Goal: Information Seeking & Learning: Check status

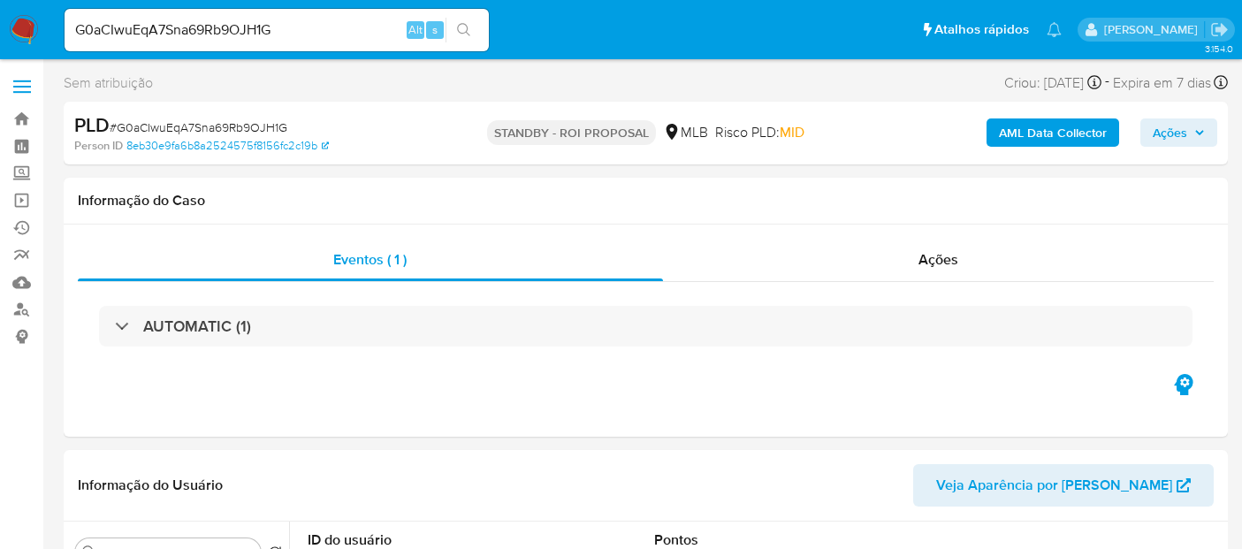
select select "10"
drag, startPoint x: 301, startPoint y: 27, endPoint x: 0, endPoint y: 84, distance: 306.0
paste input "44628069000130"
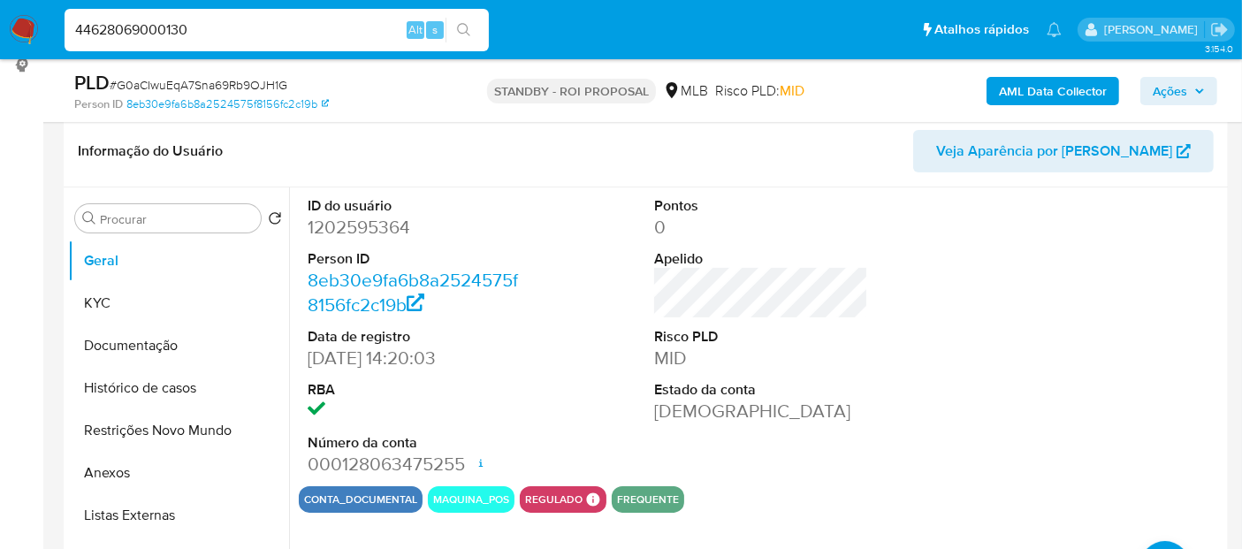
scroll to position [294, 0]
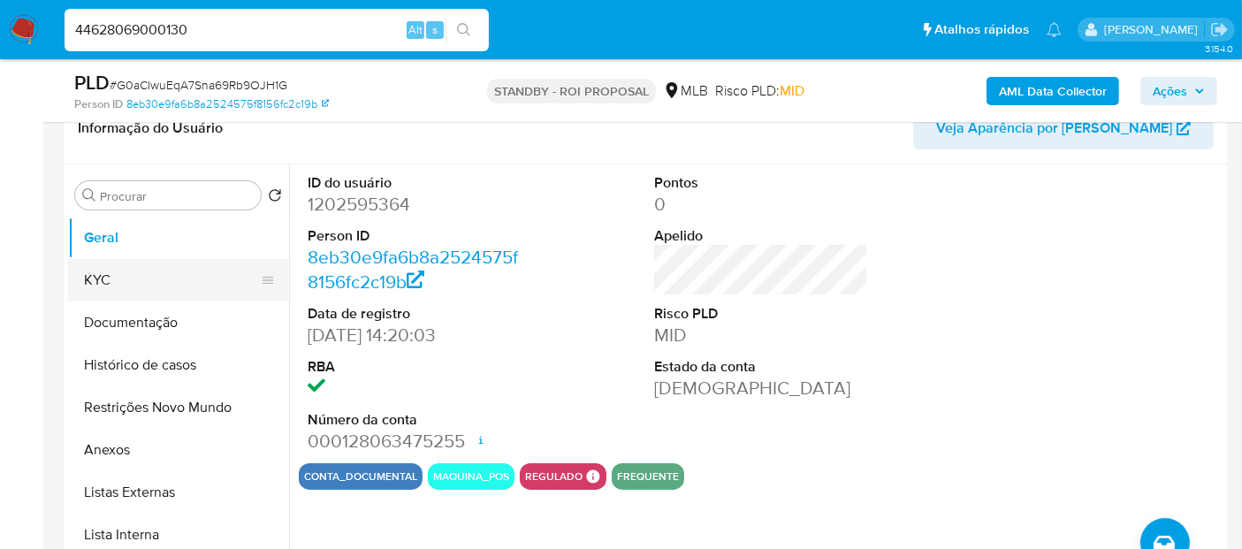
click at [123, 275] on button "KYC" at bounding box center [171, 280] width 207 height 42
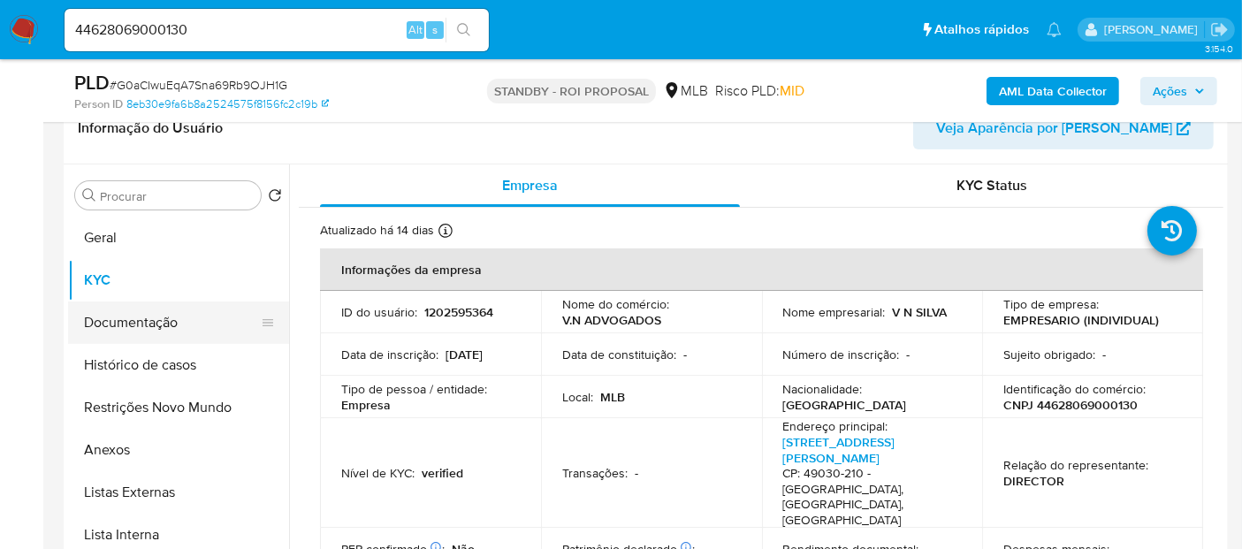
click at [136, 313] on button "Documentação" at bounding box center [171, 322] width 207 height 42
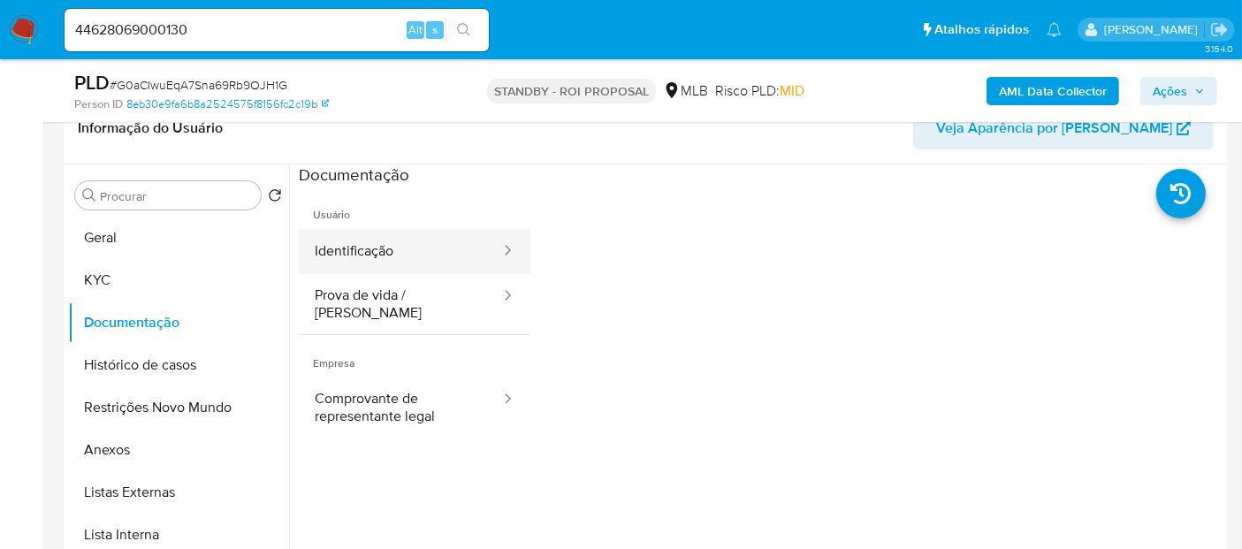
click at [433, 257] on button "Identificação" at bounding box center [400, 251] width 203 height 45
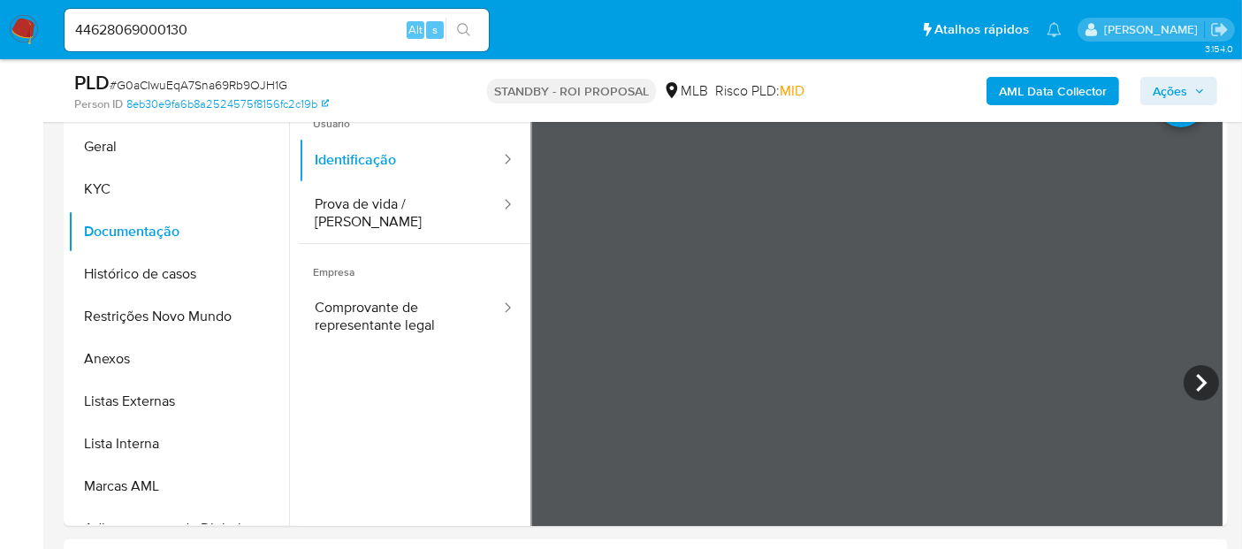
scroll to position [162, 0]
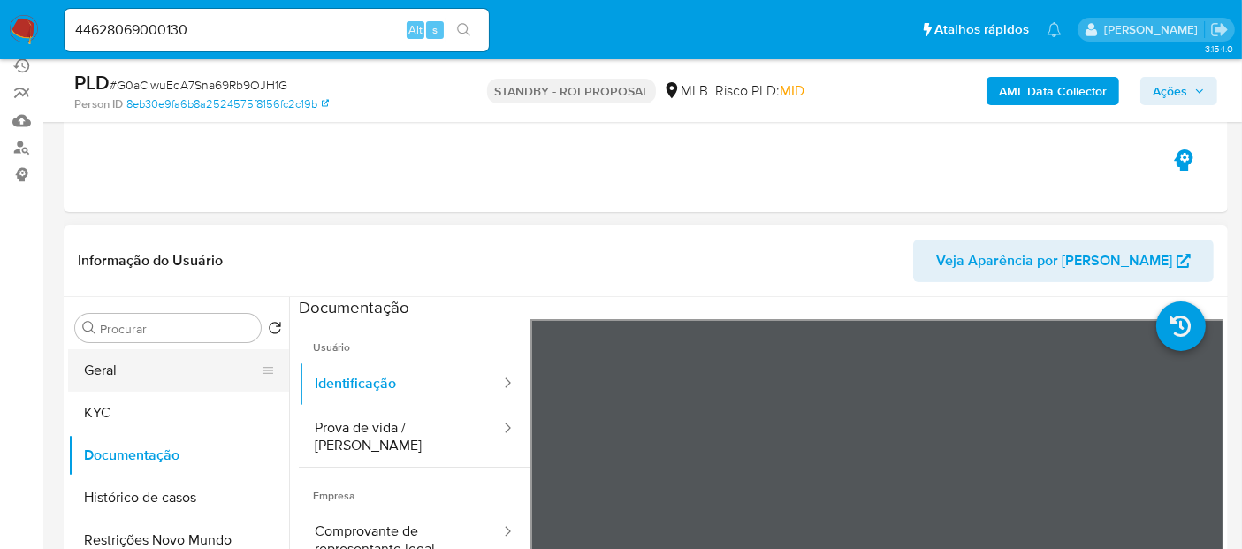
drag, startPoint x: 104, startPoint y: 371, endPoint x: 255, endPoint y: 371, distance: 150.3
click at [108, 371] on button "Geral" at bounding box center [171, 370] width 207 height 42
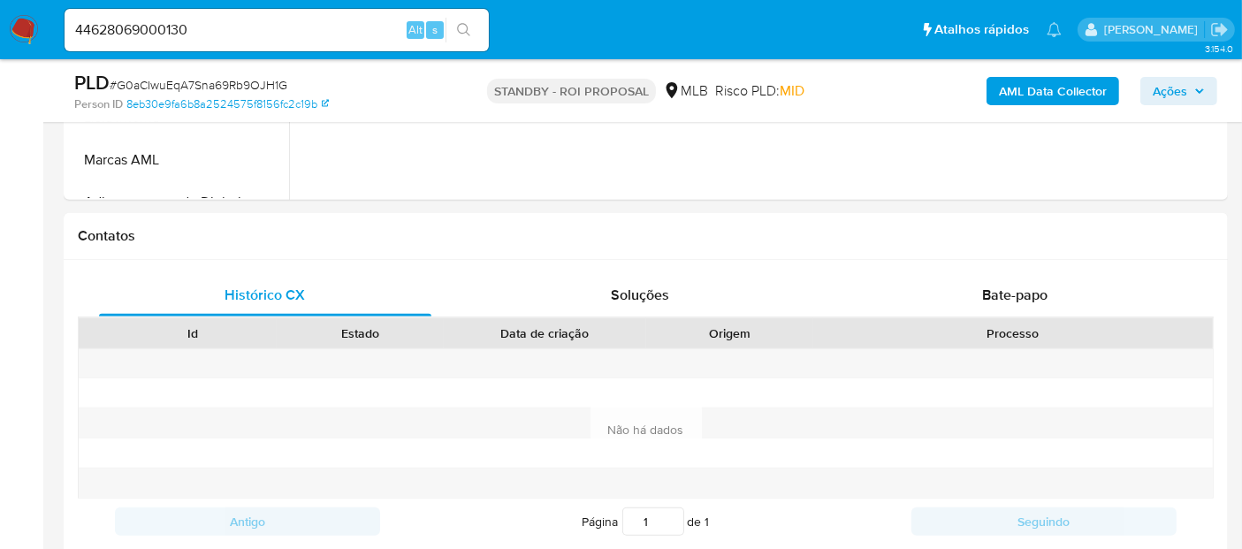
scroll to position [715, 0]
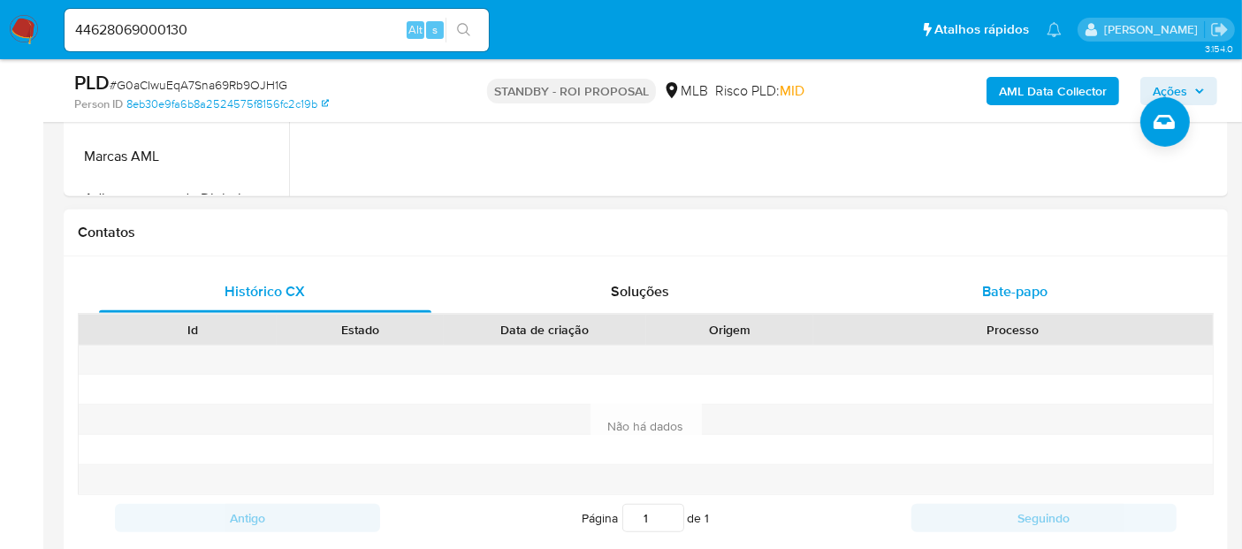
click at [1026, 293] on span "Bate-papo" at bounding box center [1014, 291] width 65 height 20
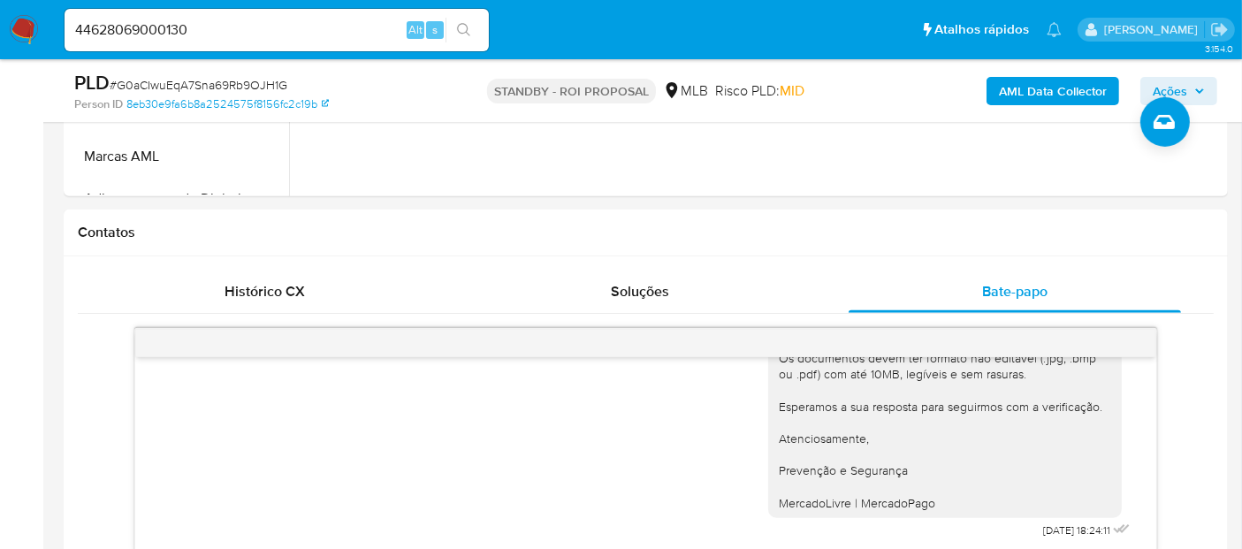
scroll to position [822, 0]
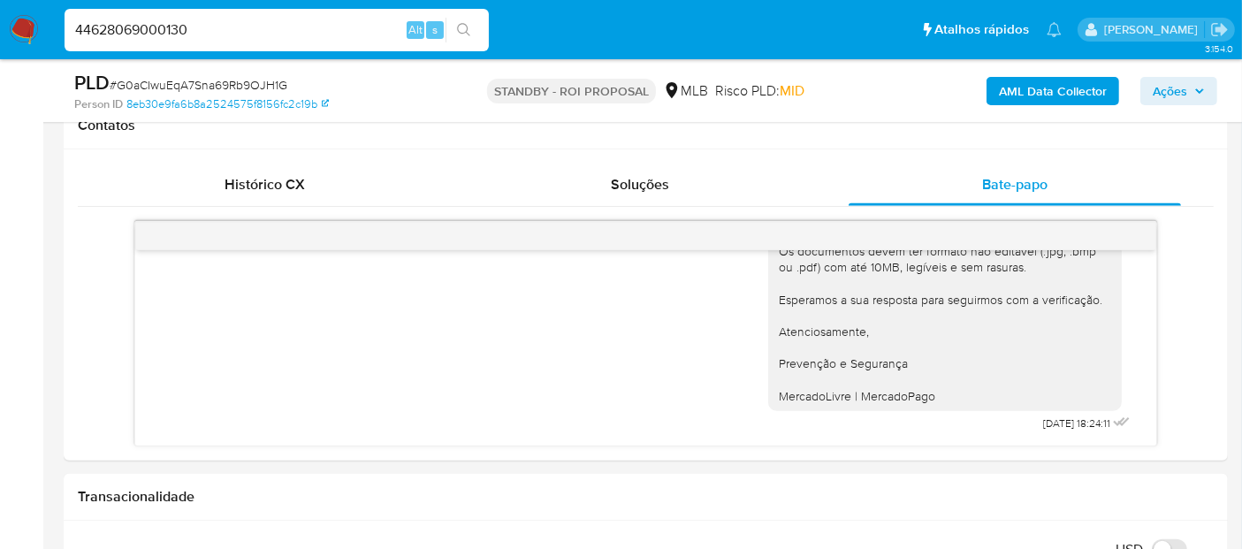
drag, startPoint x: 215, startPoint y: 34, endPoint x: 0, endPoint y: 29, distance: 214.9
click at [0, 29] on nav "Pausado Ver notificaciones 44628069000130 Alt s Atalhos rápidos Presiona las si…" at bounding box center [621, 29] width 1242 height 59
paste input "ypp9hsvZtsPb5FxAX3dveRTX"
type input "ypp9hsvZtsPb5FxAX3dveRTX"
click at [467, 21] on button "search-icon" at bounding box center [464, 30] width 36 height 25
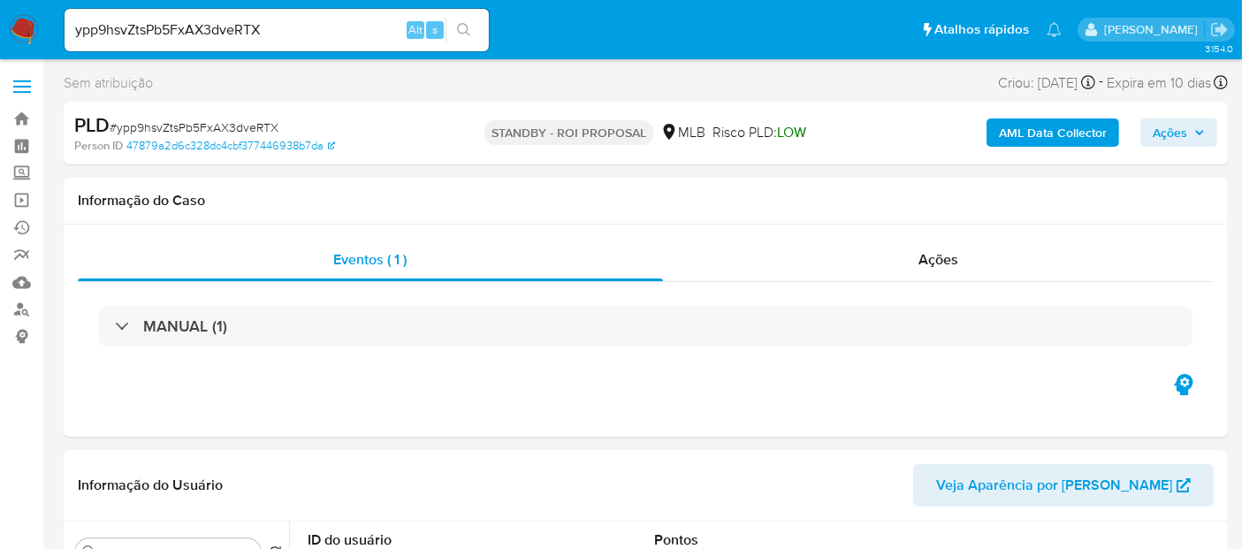
select select "10"
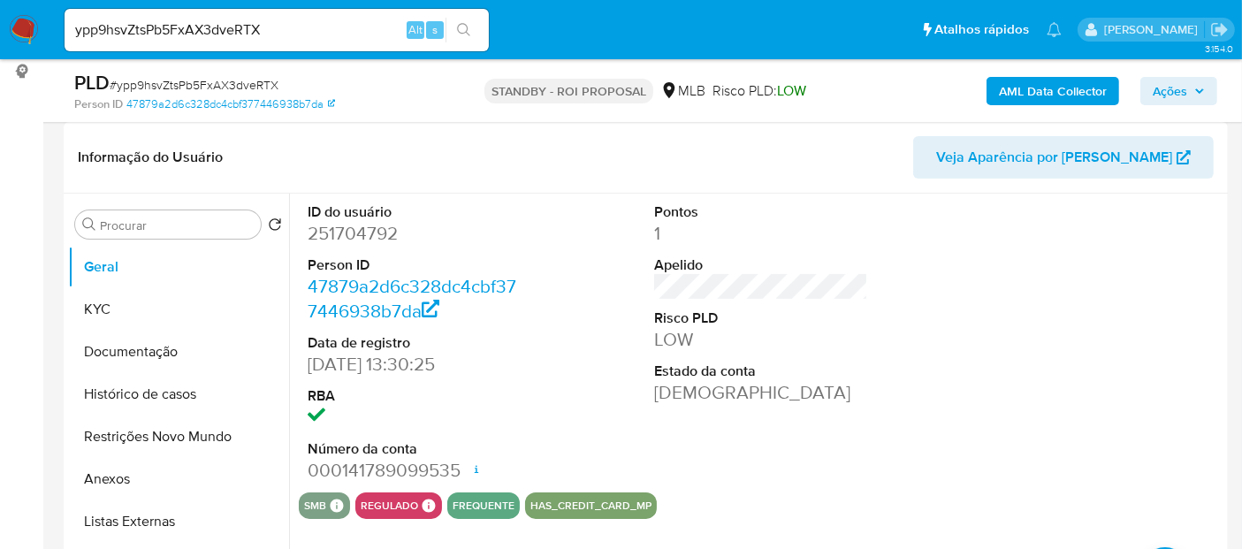
scroll to position [294, 0]
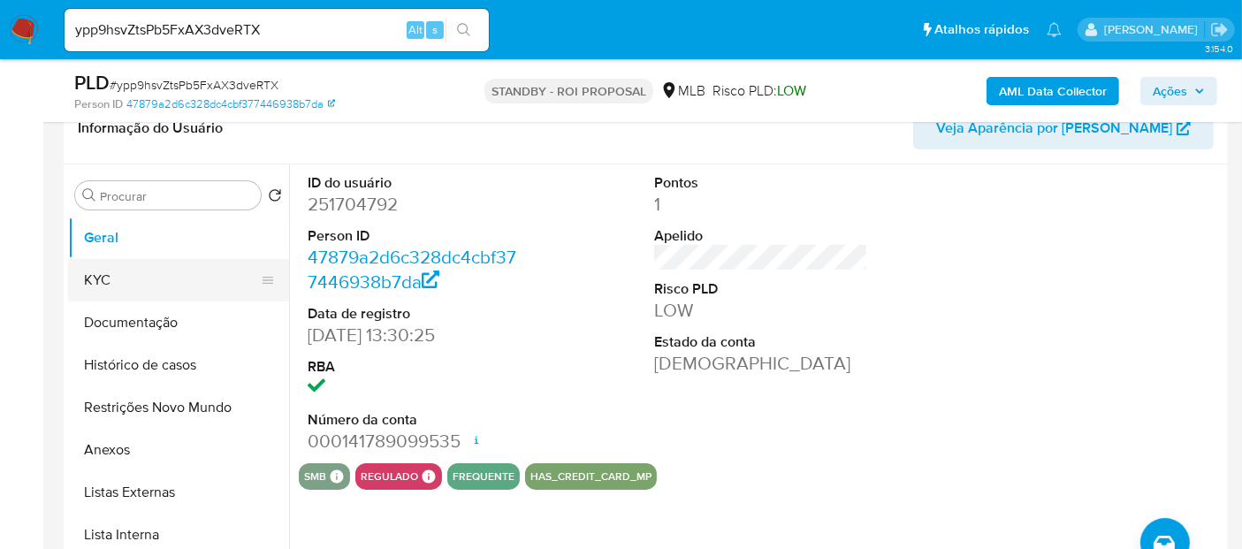
click at [90, 286] on button "KYC" at bounding box center [171, 280] width 207 height 42
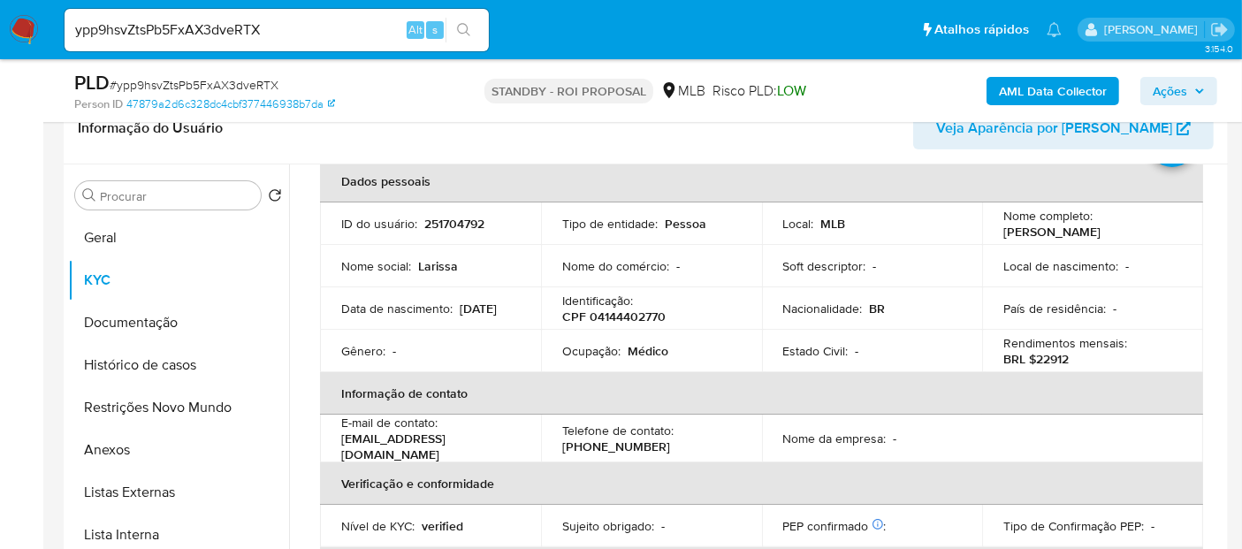
scroll to position [98, 0]
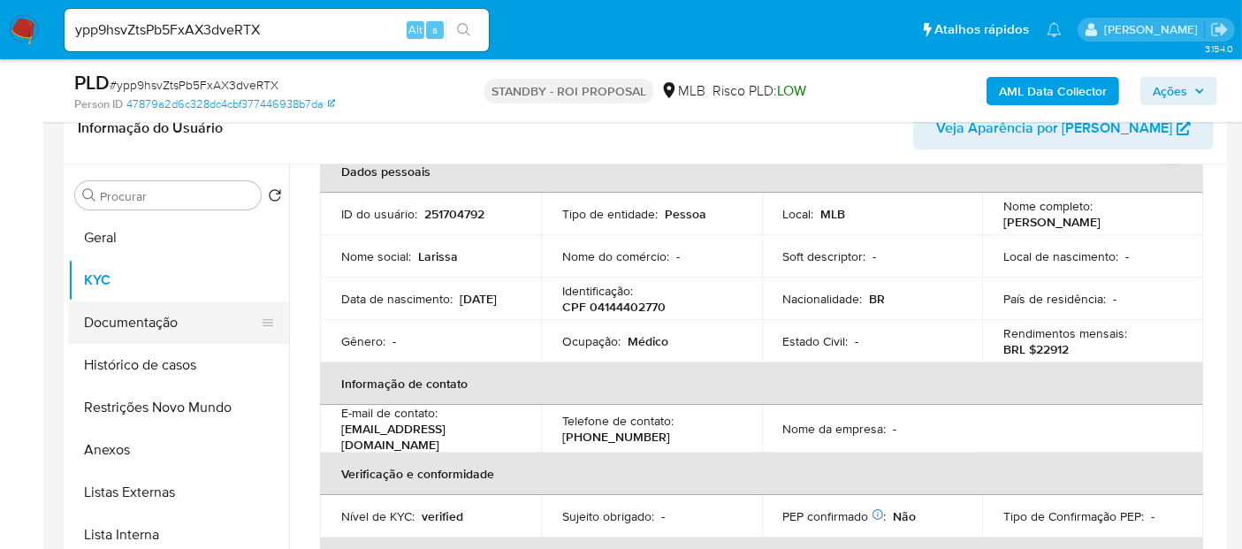
click at [156, 328] on button "Documentação" at bounding box center [171, 322] width 207 height 42
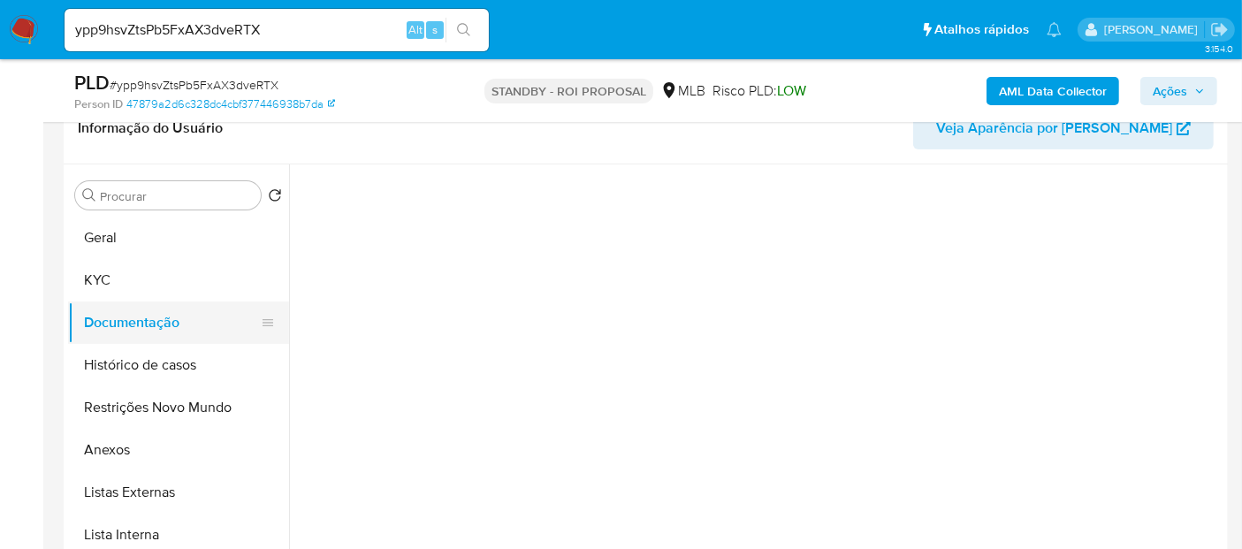
scroll to position [0, 0]
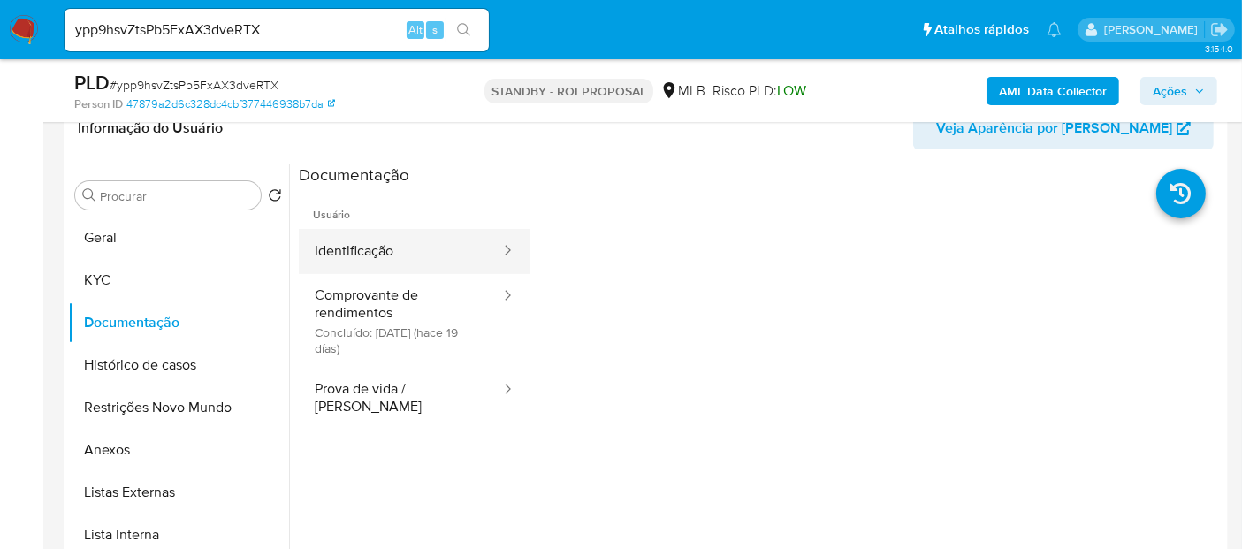
click at [434, 258] on button "Identificação" at bounding box center [400, 251] width 203 height 45
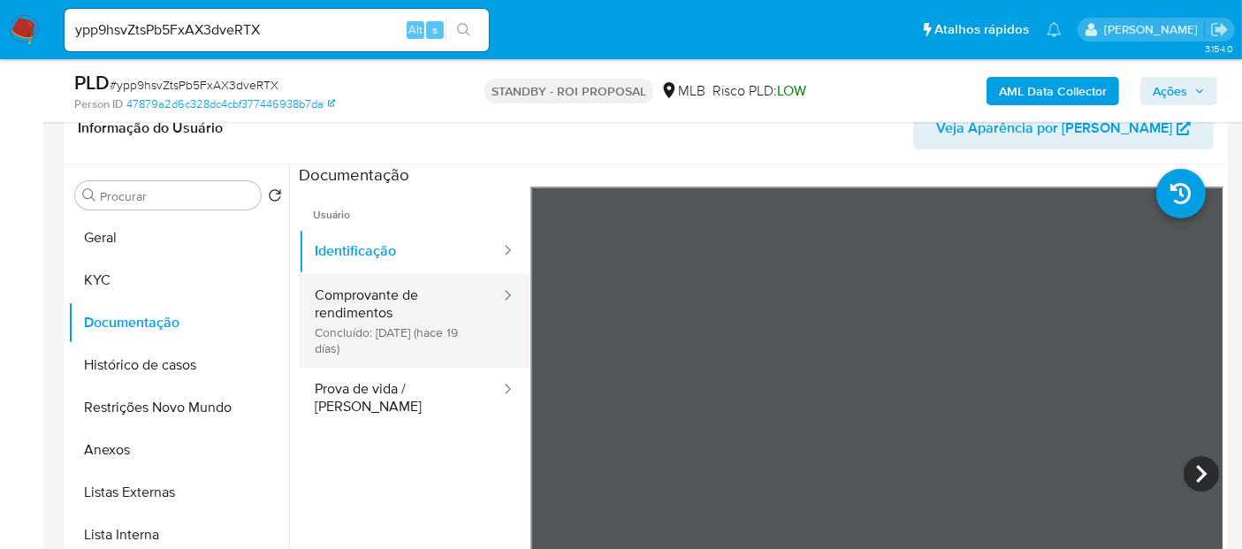
click at [366, 297] on button "Comprovante de rendimentos Concluído: [DATE] (hace 19 días)" at bounding box center [400, 321] width 203 height 94
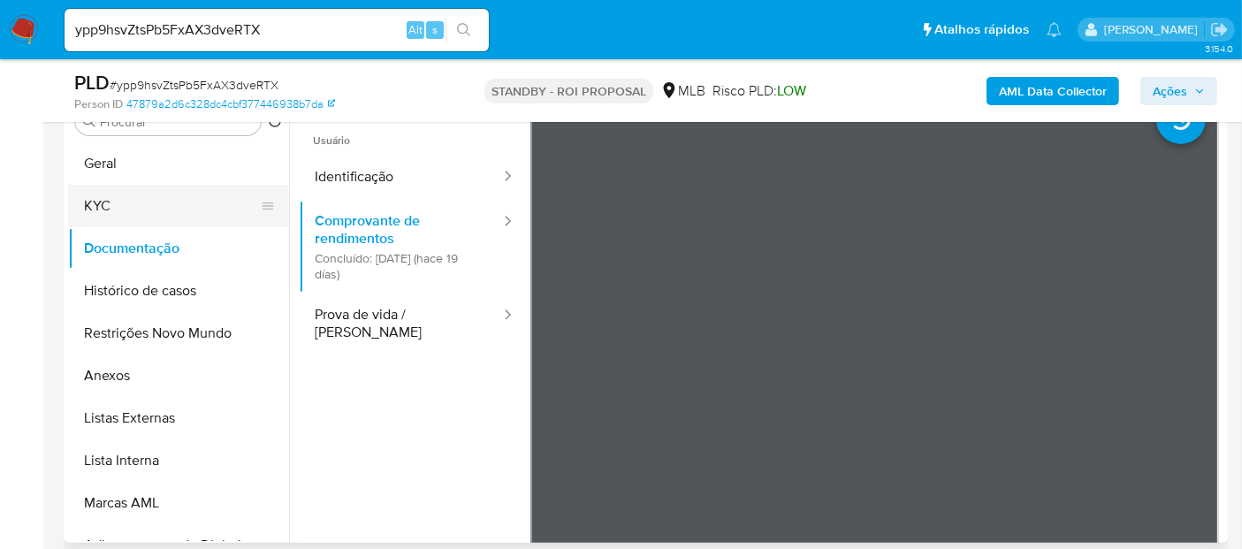
click at [112, 207] on button "KYC" at bounding box center [171, 206] width 207 height 42
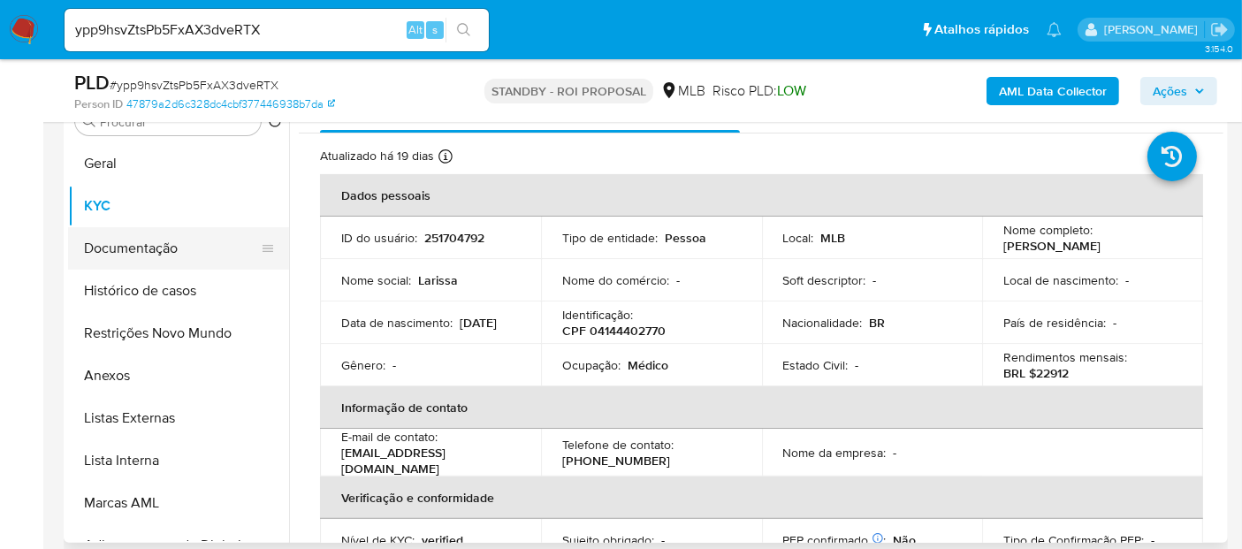
click at [169, 249] on button "Documentação" at bounding box center [171, 248] width 207 height 42
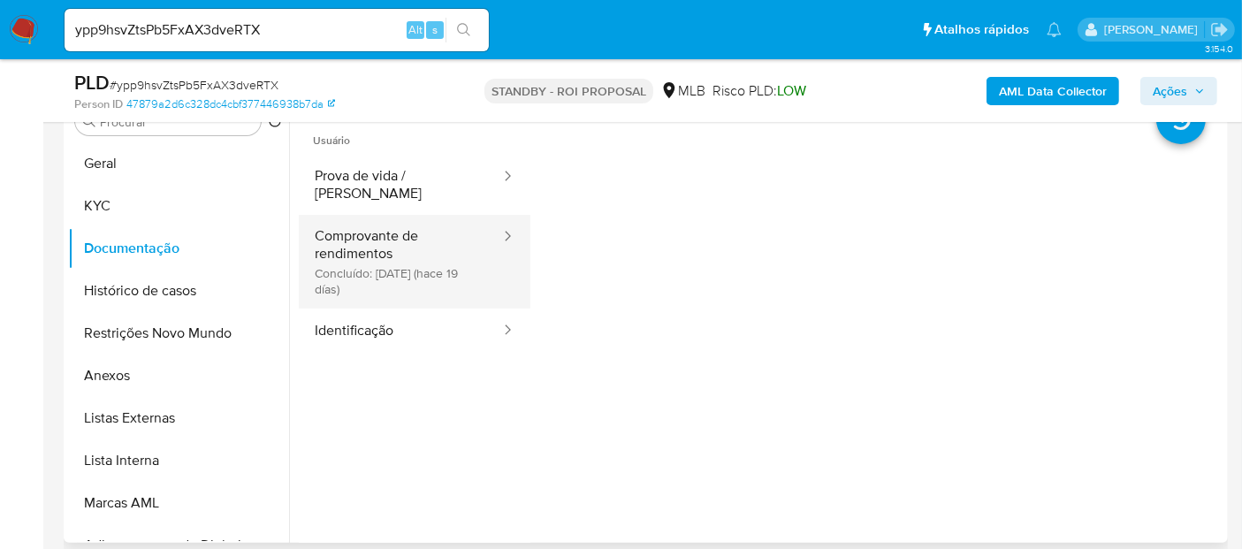
click at [424, 223] on button "Comprovante de rendimentos Concluído: [DATE] (hace 19 días)" at bounding box center [400, 262] width 203 height 94
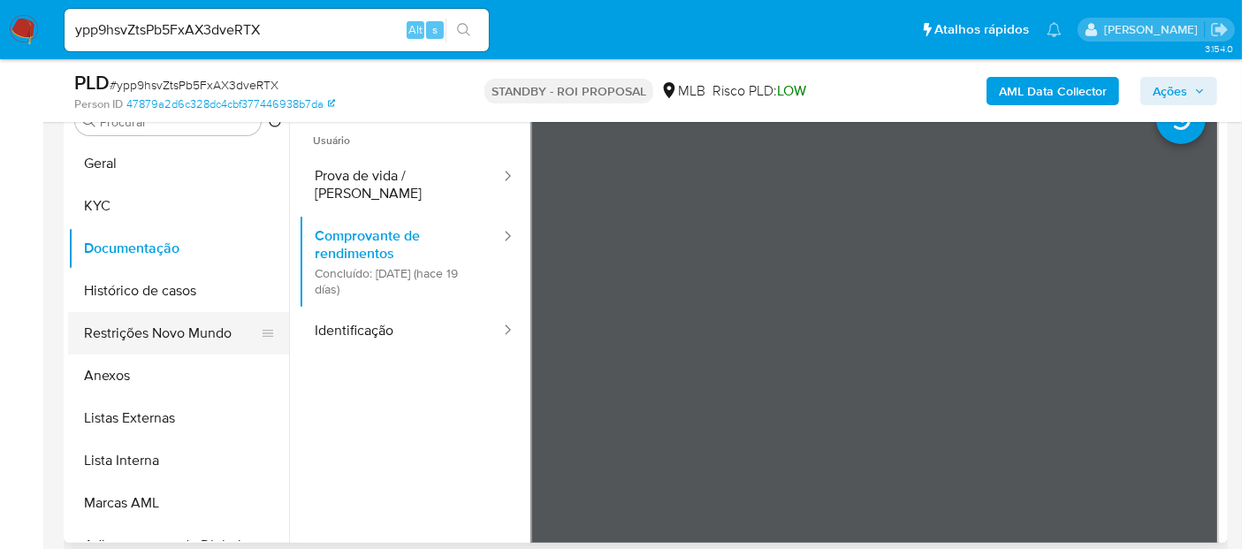
click at [132, 331] on button "Restrições Novo Mundo" at bounding box center [171, 333] width 207 height 42
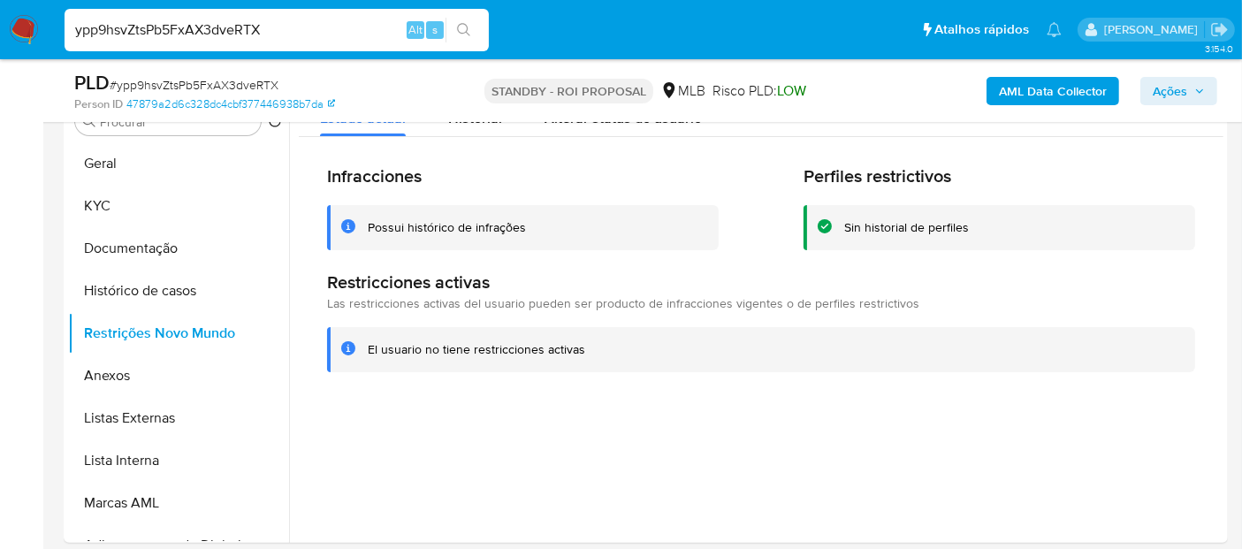
drag, startPoint x: 301, startPoint y: 26, endPoint x: 0, endPoint y: 60, distance: 302.5
paste input "ruOWU2v8g7nRRdJD40vTkibj"
type input "ruOWU2v8g7nRRdJD40vTkibj"
click at [461, 24] on icon "search-icon" at bounding box center [464, 30] width 14 height 14
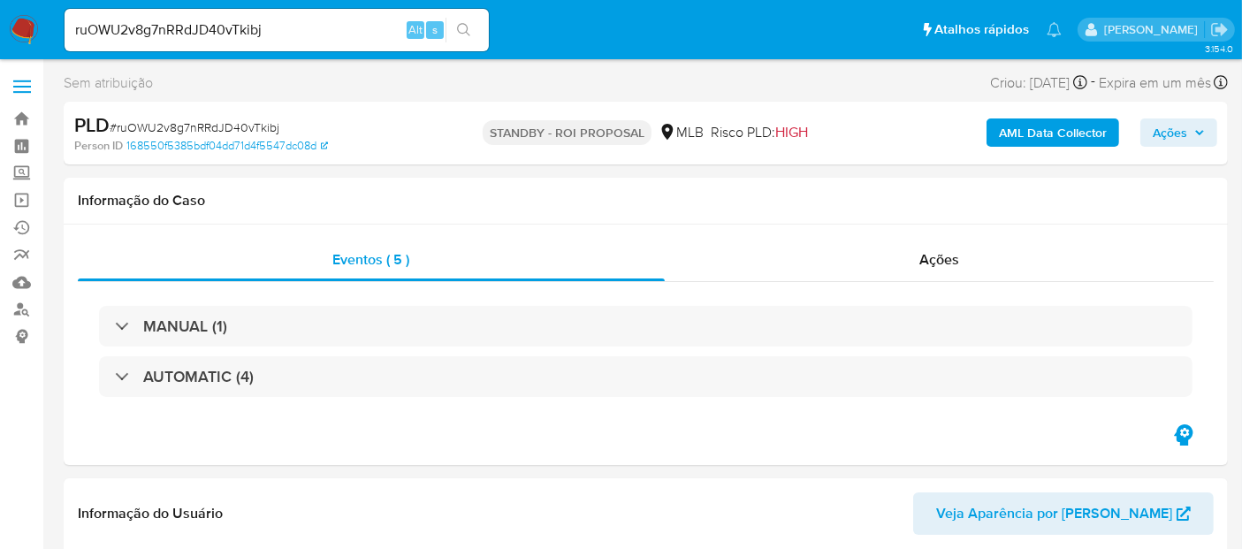
select select "10"
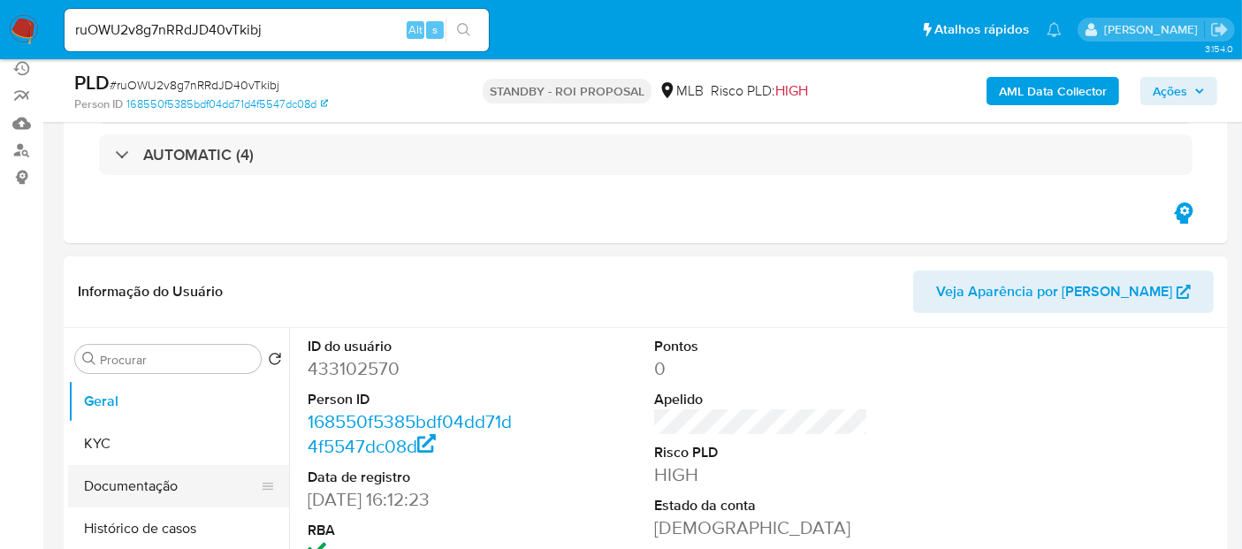
scroll to position [294, 0]
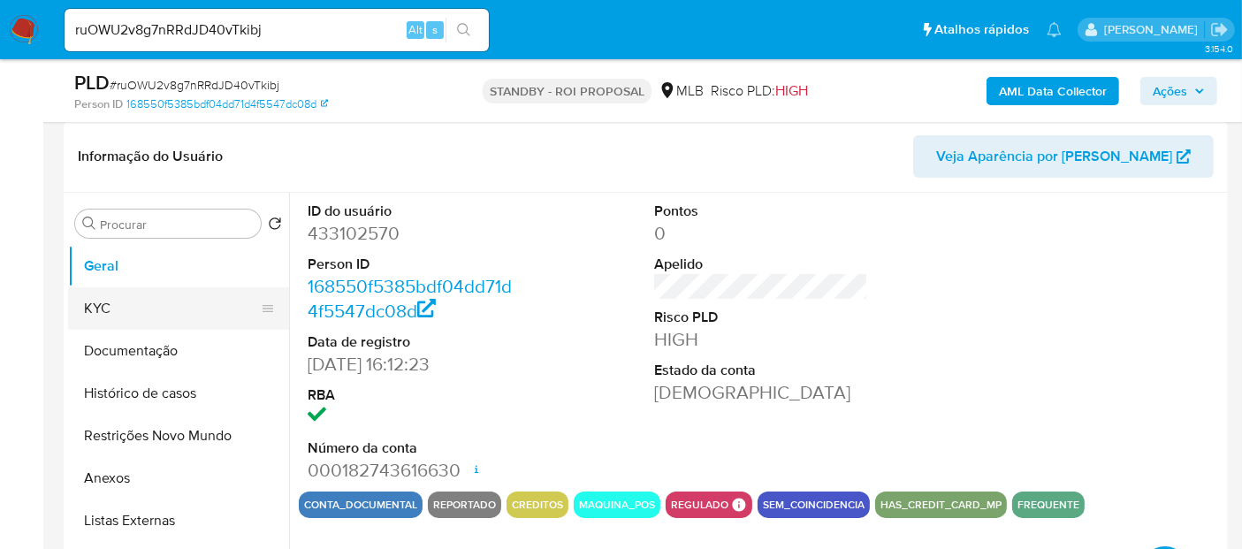
drag, startPoint x: 106, startPoint y: 300, endPoint x: 198, endPoint y: 301, distance: 92.0
click at [106, 300] on button "KYC" at bounding box center [171, 308] width 207 height 42
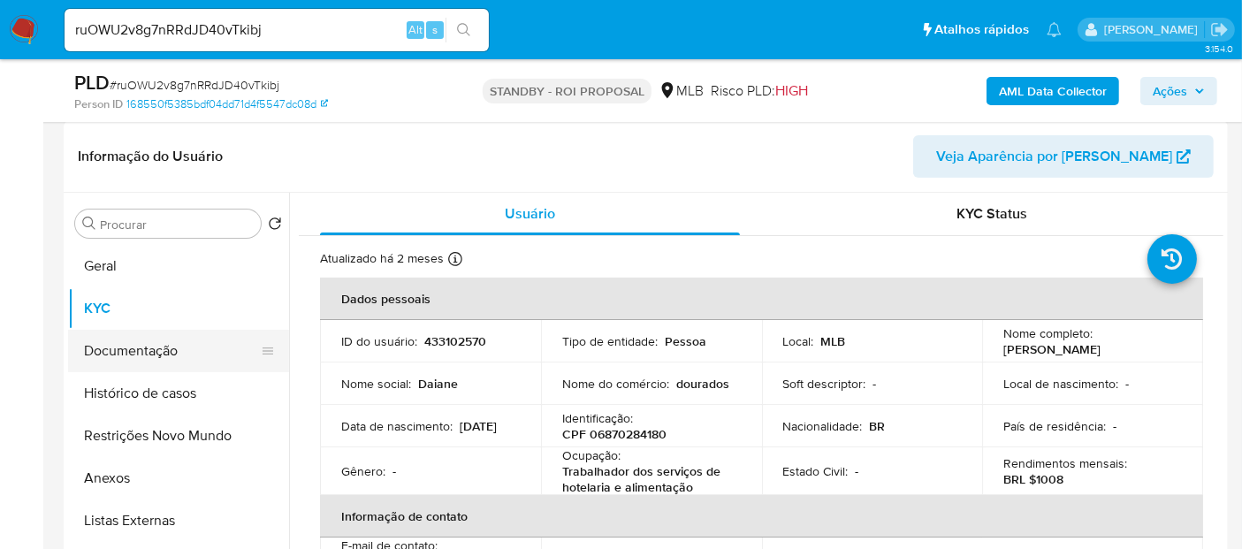
click at [153, 362] on button "Documentação" at bounding box center [171, 351] width 207 height 42
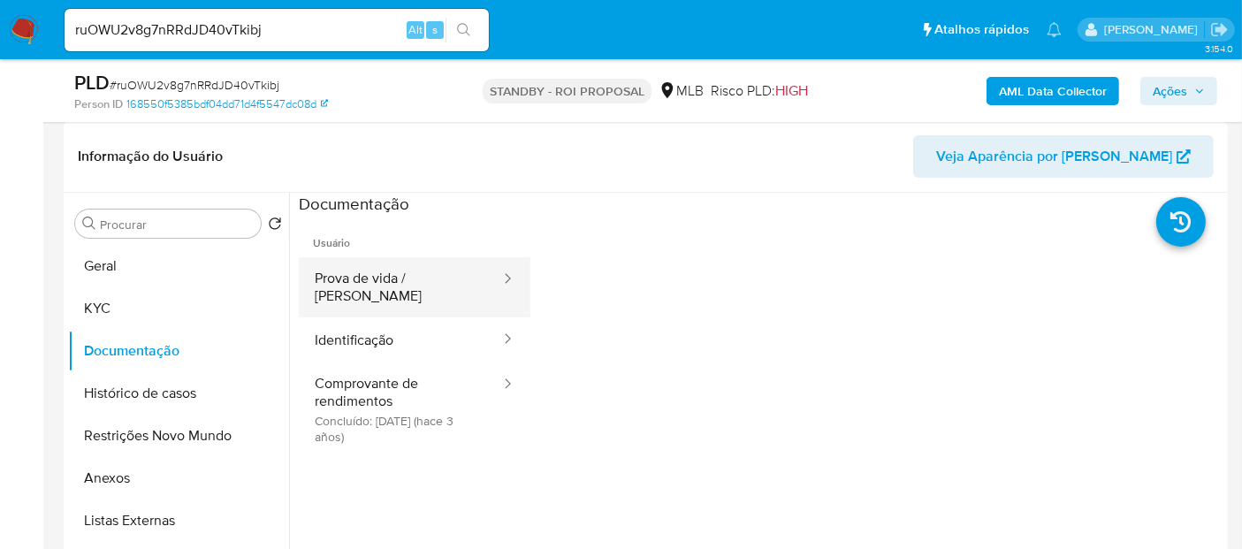
click at [410, 284] on button "Prova de vida / [PERSON_NAME]" at bounding box center [400, 287] width 203 height 60
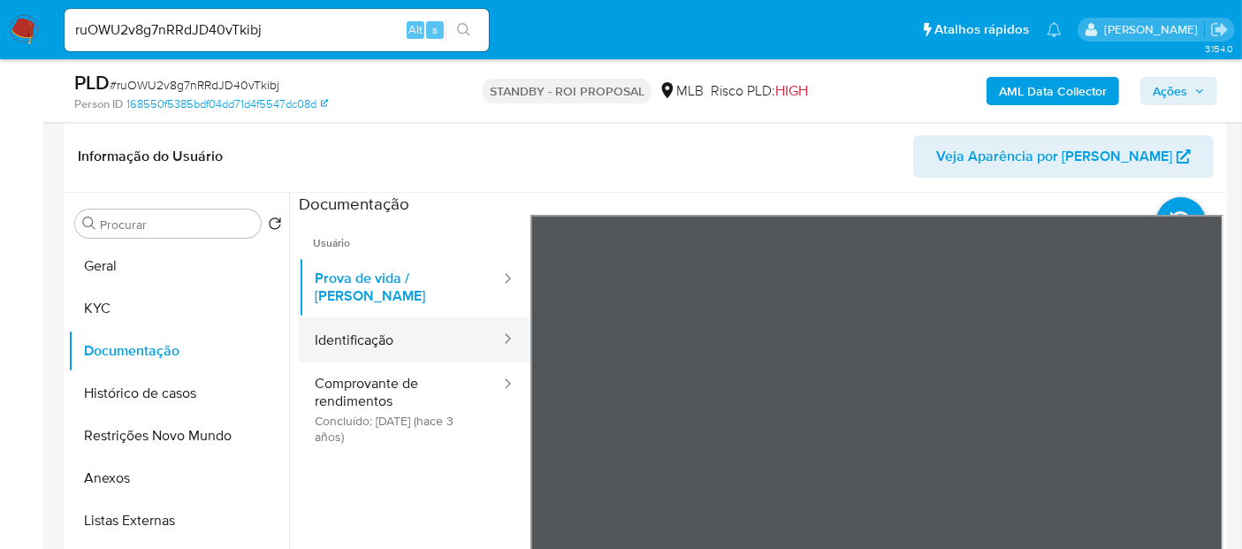
click at [391, 334] on button "Identificação" at bounding box center [400, 339] width 203 height 45
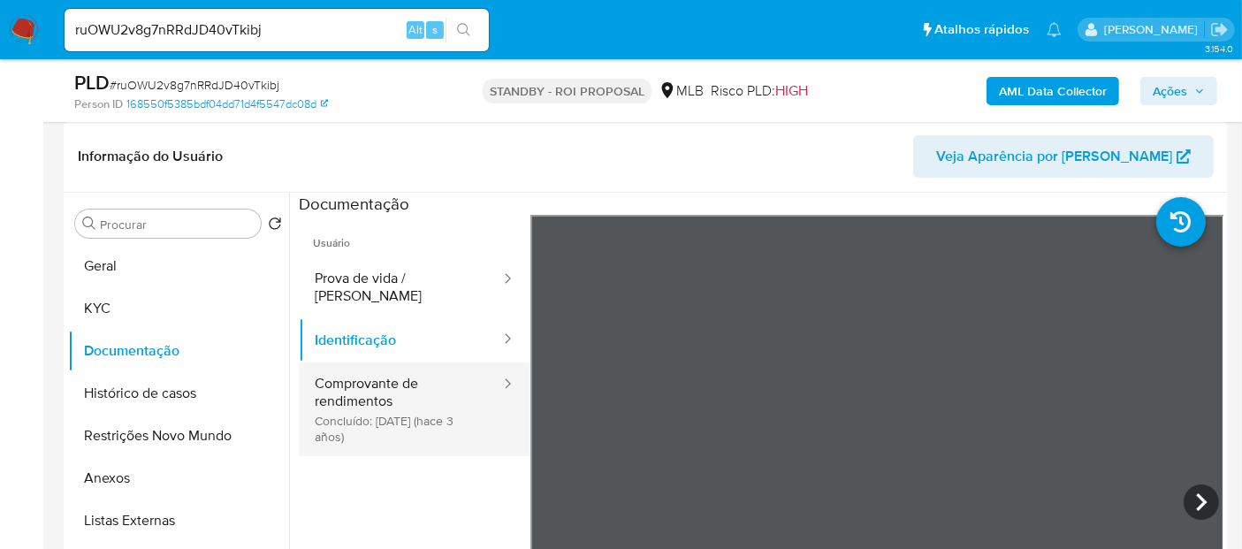
click at [407, 377] on button "Comprovante de rendimentos Concluído: [DATE] (hace 3 años)" at bounding box center [400, 409] width 203 height 94
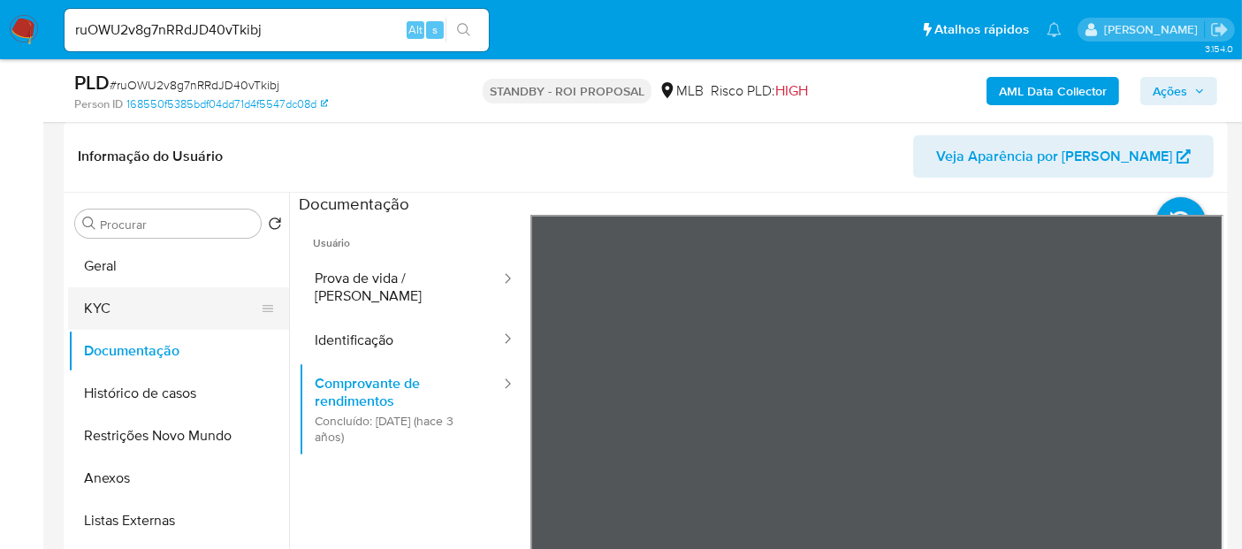
click at [141, 310] on button "KYC" at bounding box center [171, 308] width 207 height 42
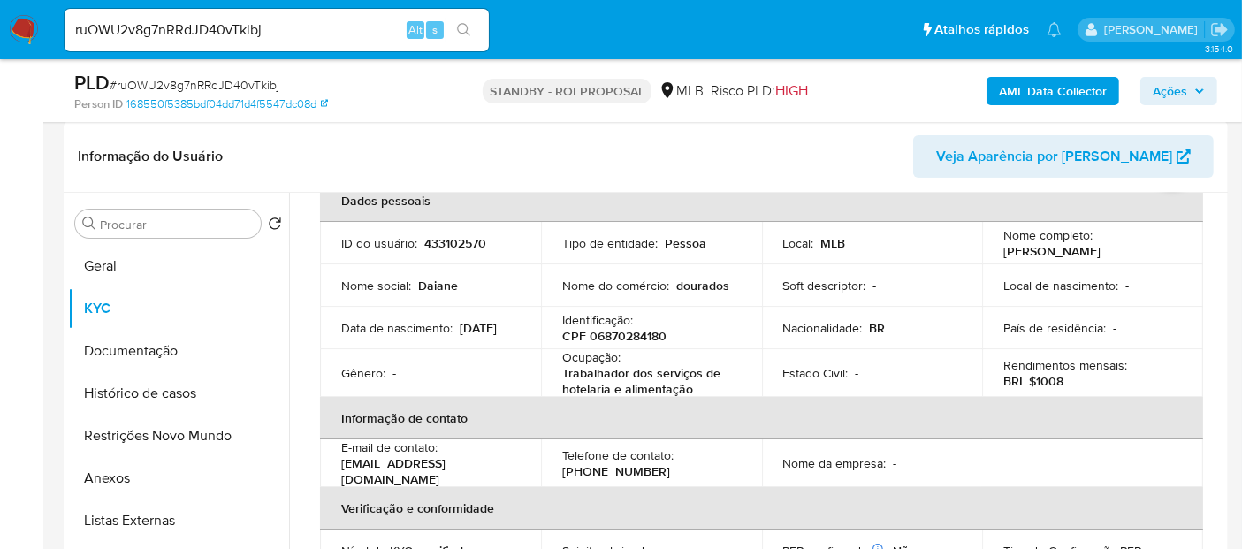
scroll to position [0, 0]
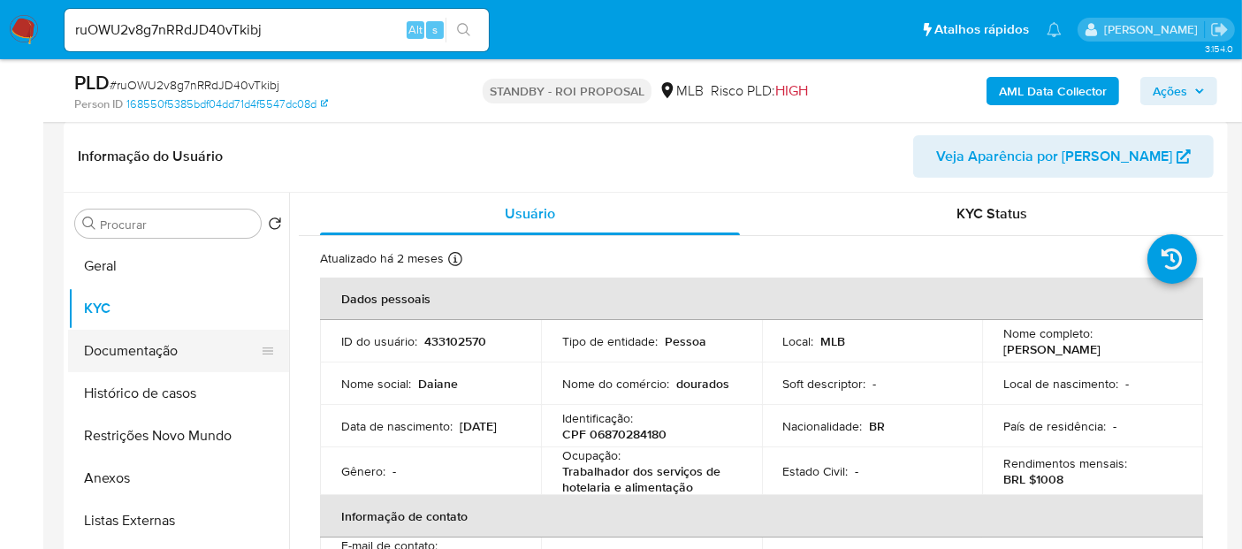
drag, startPoint x: 137, startPoint y: 362, endPoint x: 164, endPoint y: 357, distance: 27.0
click at [137, 362] on button "Documentação" at bounding box center [171, 351] width 207 height 42
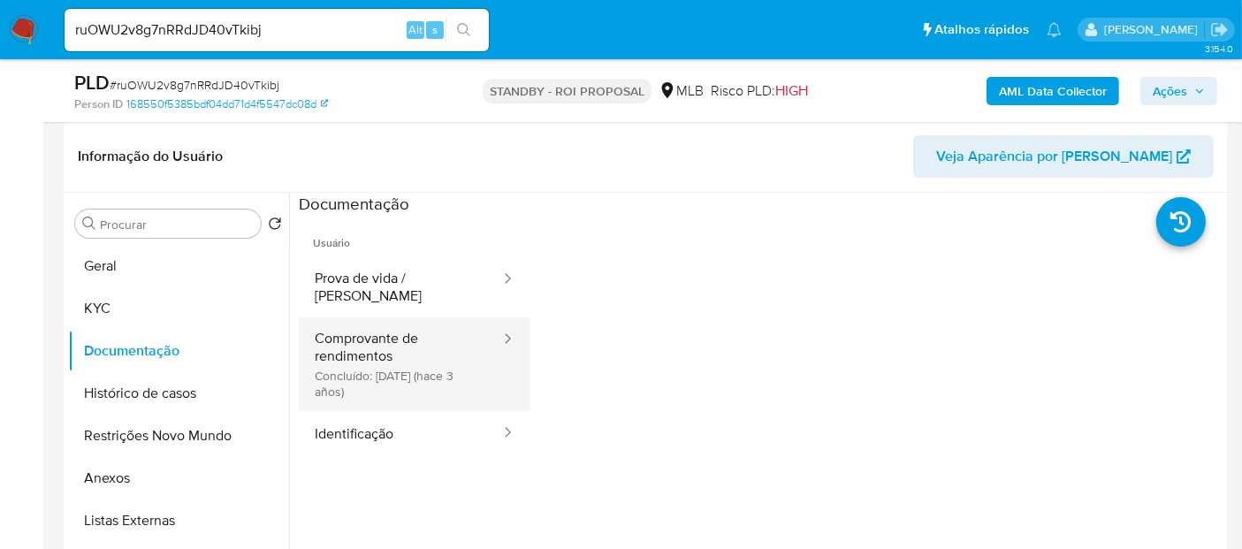
click at [419, 330] on button "Comprovante de rendimentos Concluído: [DATE] (hace 3 años)" at bounding box center [400, 364] width 203 height 94
